Goal: Task Accomplishment & Management: Use online tool/utility

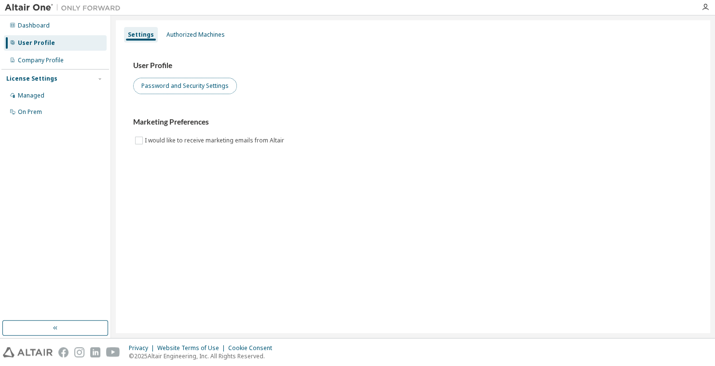
click at [165, 84] on button "Password and Security Settings" at bounding box center [185, 86] width 104 height 16
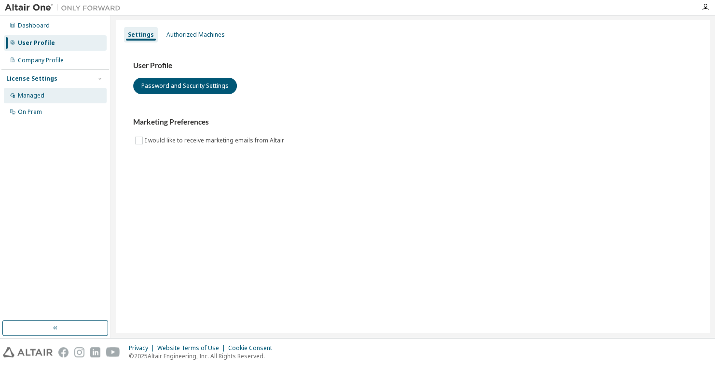
click at [31, 101] on div "Managed" at bounding box center [55, 95] width 103 height 15
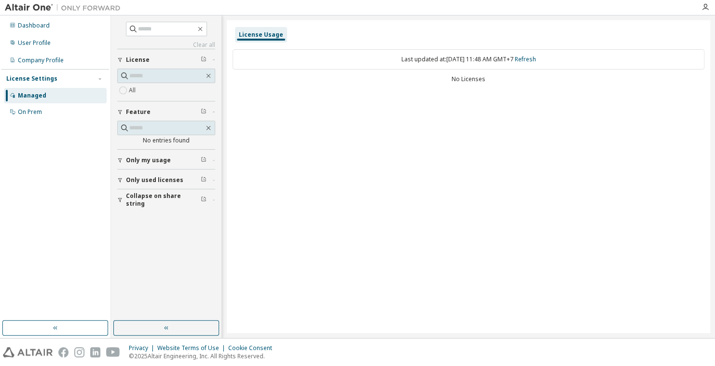
click at [296, 103] on div "License Usage Last updated at: Sun 2025-10-05 11:48 AM GMT+7 Refresh No Licenses" at bounding box center [468, 176] width 483 height 313
click at [134, 59] on span "License" at bounding box center [138, 60] width 24 height 8
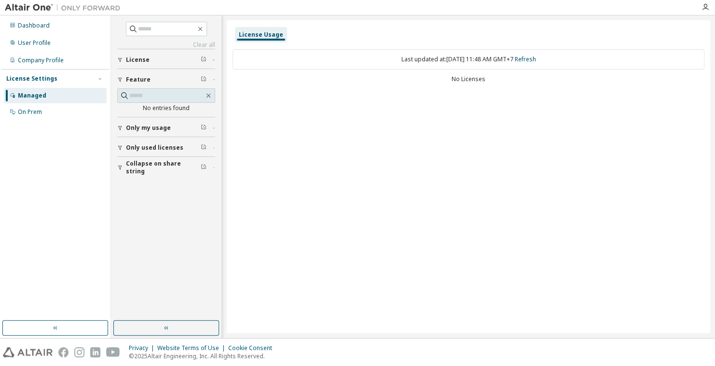
click at [134, 60] on span "License" at bounding box center [138, 60] width 24 height 8
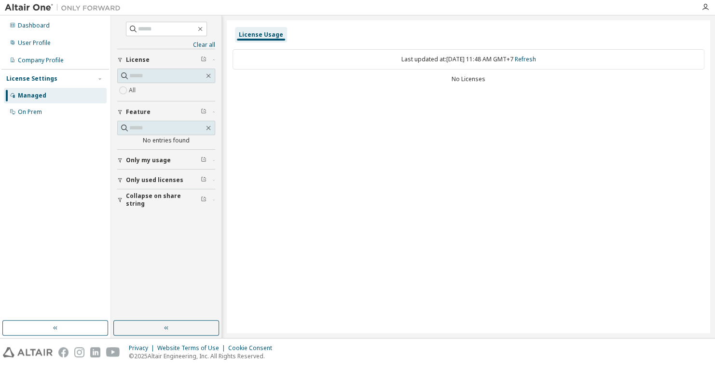
click at [334, 103] on div "License Usage Last updated at: Sun 2025-10-05 11:48 AM GMT+7 Refresh No Licenses" at bounding box center [468, 176] width 483 height 313
click at [123, 179] on div "button" at bounding box center [121, 180] width 9 height 6
click at [123, 160] on div "button" at bounding box center [121, 160] width 9 height 6
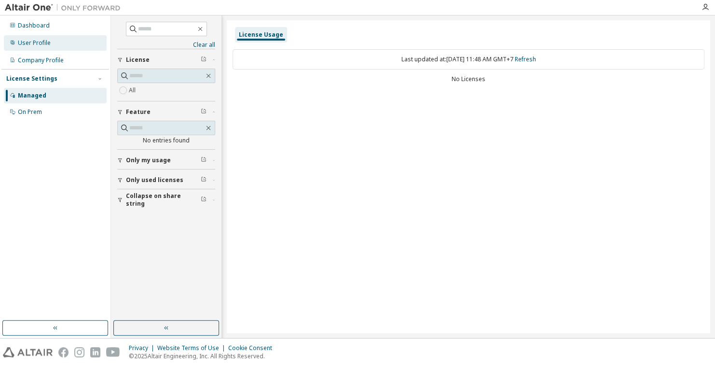
click at [28, 43] on div "User Profile" at bounding box center [34, 43] width 33 height 8
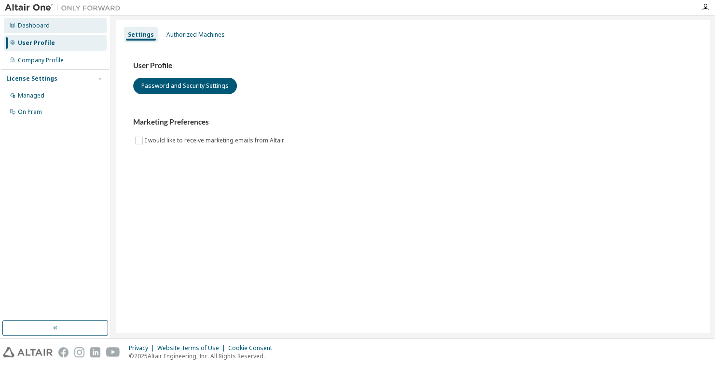
click at [36, 20] on div "Dashboard" at bounding box center [55, 25] width 103 height 15
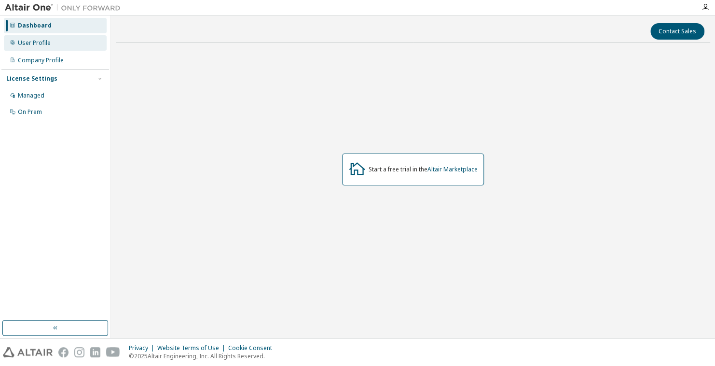
click at [20, 46] on div "User Profile" at bounding box center [34, 43] width 33 height 8
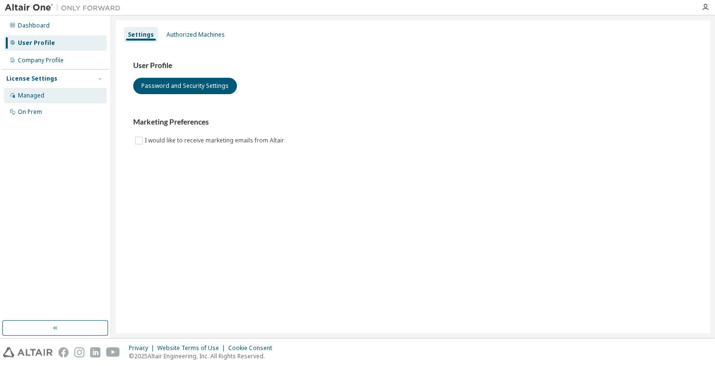
click at [65, 90] on div "Managed" at bounding box center [55, 95] width 103 height 15
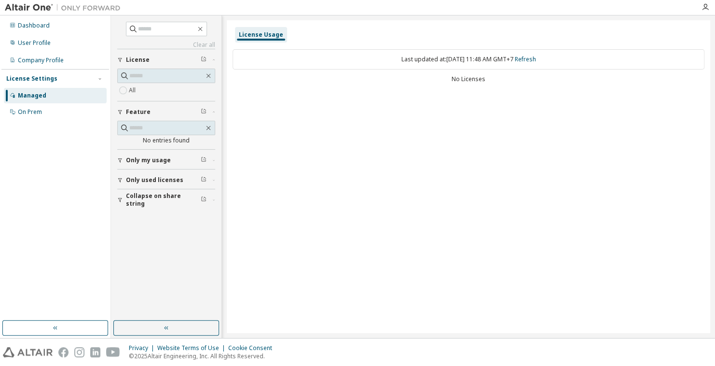
click at [171, 162] on div "Only my usage" at bounding box center [169, 160] width 86 height 8
click at [139, 158] on span "Only my usage" at bounding box center [148, 160] width 45 height 8
click at [154, 182] on span "Only used licenses" at bounding box center [154, 180] width 57 height 8
click at [154, 180] on span "Only used licenses" at bounding box center [154, 180] width 57 height 8
click at [157, 196] on span "Collapse on share string" at bounding box center [163, 199] width 75 height 15
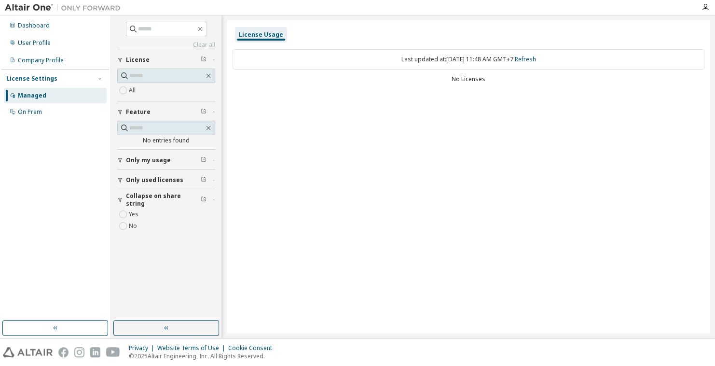
click at [158, 202] on span "Collapse on share string" at bounding box center [163, 199] width 75 height 15
click at [158, 184] on button "Only used licenses" at bounding box center [166, 179] width 98 height 21
click at [156, 164] on button "Only my usage" at bounding box center [166, 160] width 98 height 21
click at [156, 163] on span "Only my usage" at bounding box center [148, 160] width 45 height 8
click at [154, 182] on span "Only used licenses" at bounding box center [154, 180] width 57 height 8
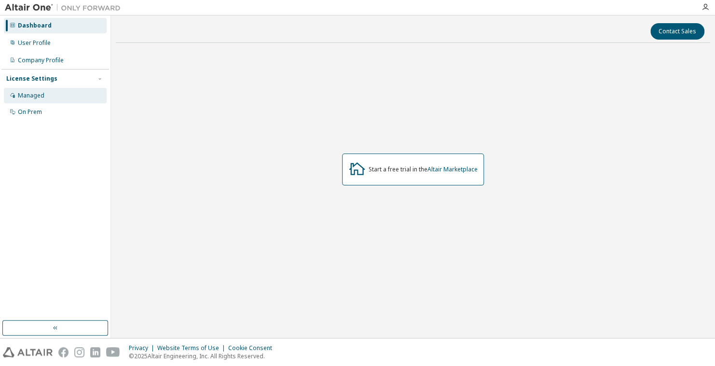
click at [70, 96] on div "Managed" at bounding box center [55, 95] width 103 height 15
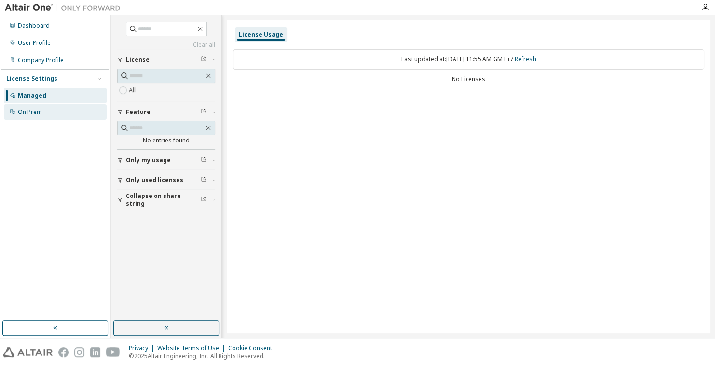
click at [31, 110] on div "On Prem" at bounding box center [30, 112] width 24 height 8
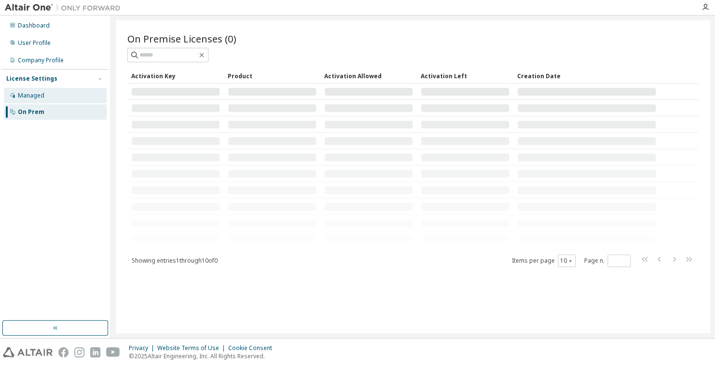
click at [42, 99] on div "Managed" at bounding box center [31, 96] width 27 height 8
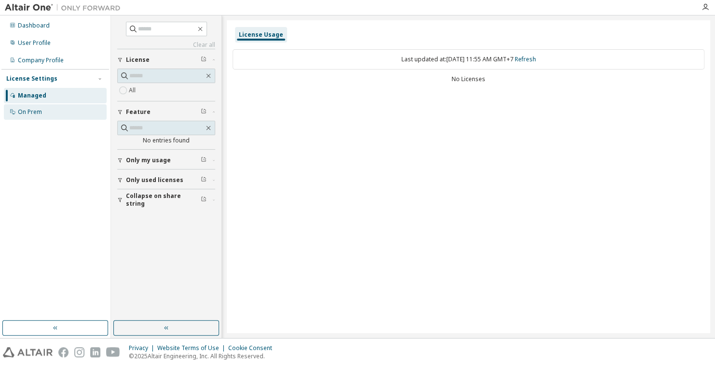
click at [42, 105] on div "On Prem" at bounding box center [55, 111] width 103 height 15
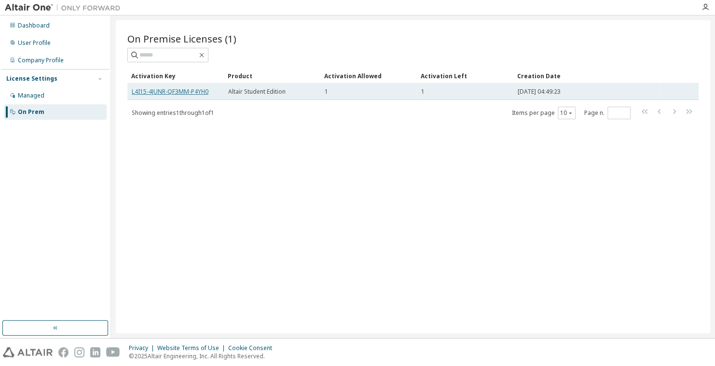
click at [201, 93] on link "L4I15-4JUNR-QF3MM-P4YH0" at bounding box center [170, 91] width 77 height 8
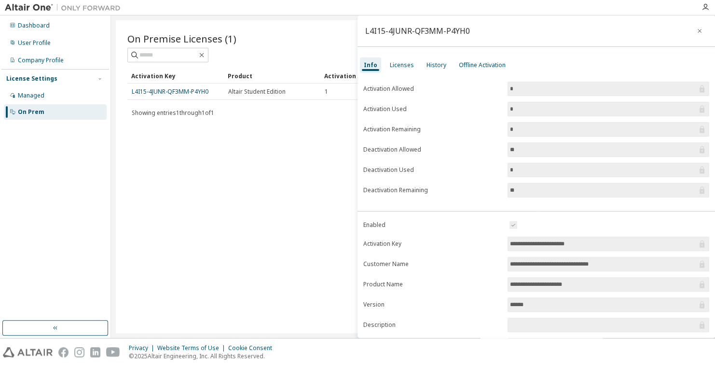
click at [306, 135] on div "On Premise Licenses (1) Clear Load Save Save As Field Operator Value Select fil…" at bounding box center [413, 176] width 594 height 313
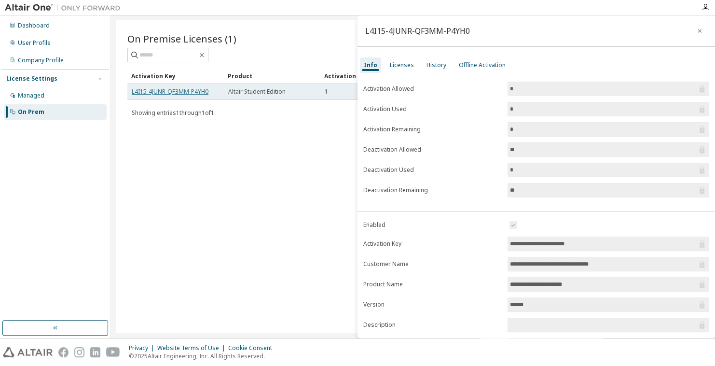
click at [192, 94] on link "L4I15-4JUNR-QF3MM-P4YH0" at bounding box center [170, 91] width 77 height 8
click at [193, 92] on link "L4I15-4JUNR-QF3MM-P4YH0" at bounding box center [170, 91] width 77 height 8
drag, startPoint x: 214, startPoint y: 90, endPoint x: 132, endPoint y: 90, distance: 82.0
click at [132, 90] on div "L4I15-4JUNR-QF3MM-P4YH0" at bounding box center [176, 92] width 88 height 8
drag, startPoint x: 132, startPoint y: 90, endPoint x: 149, endPoint y: 91, distance: 17.4
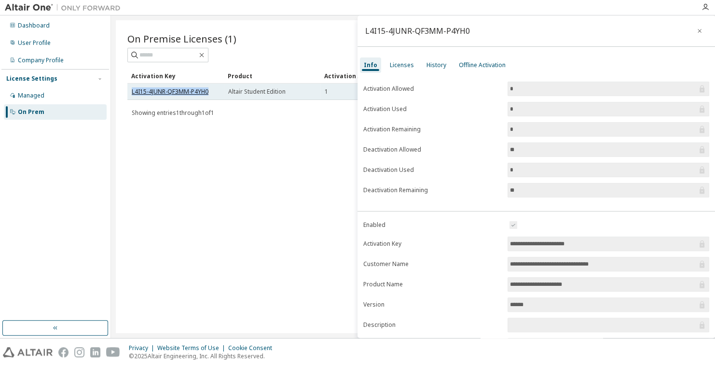
copy link "L4I15-4JUNR-QF3MM-P4YH0"
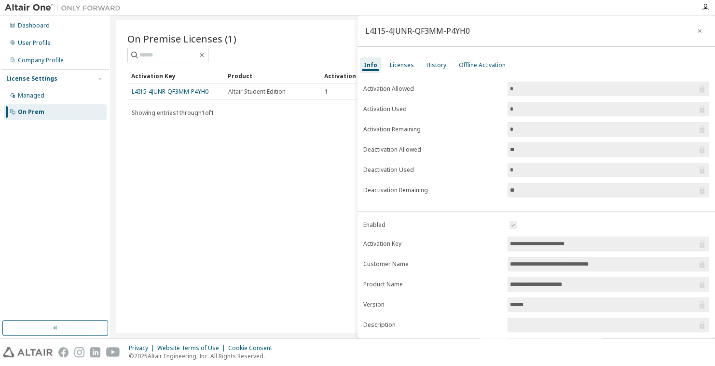
click at [296, 187] on div "On Premise Licenses (1) Clear Load Save Save As Field Operator Value Select fil…" at bounding box center [413, 176] width 594 height 313
